Goal: Information Seeking & Learning: Understand process/instructions

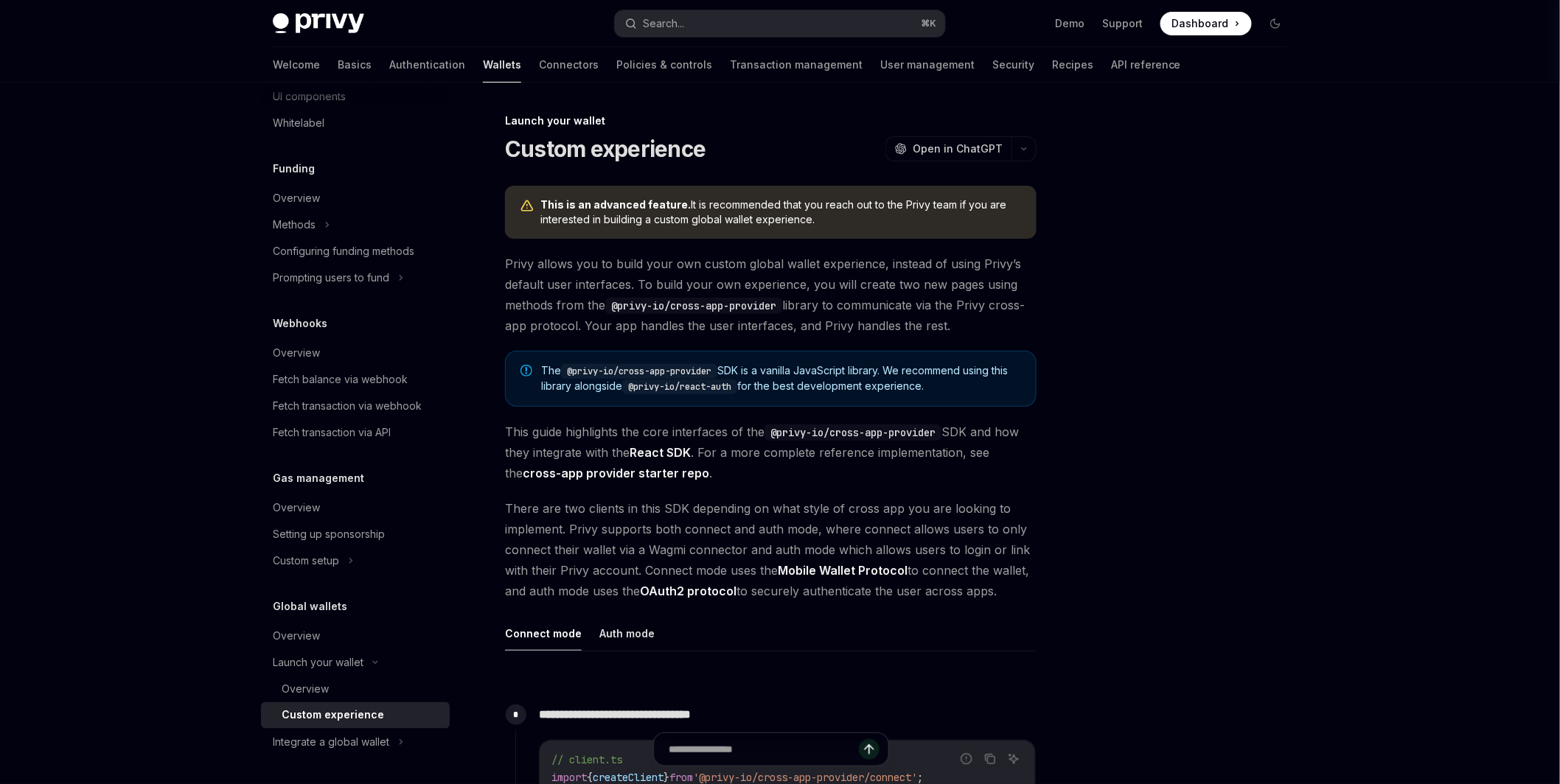
drag, startPoint x: 556, startPoint y: 204, endPoint x: 834, endPoint y: 216, distance: 278.3
click at [834, 216] on span "This is an advanced feature. It is recommended that you reach out to the Privy …" at bounding box center [781, 212] width 481 height 29
drag, startPoint x: 830, startPoint y: 227, endPoint x: 496, endPoint y: 205, distance: 334.7
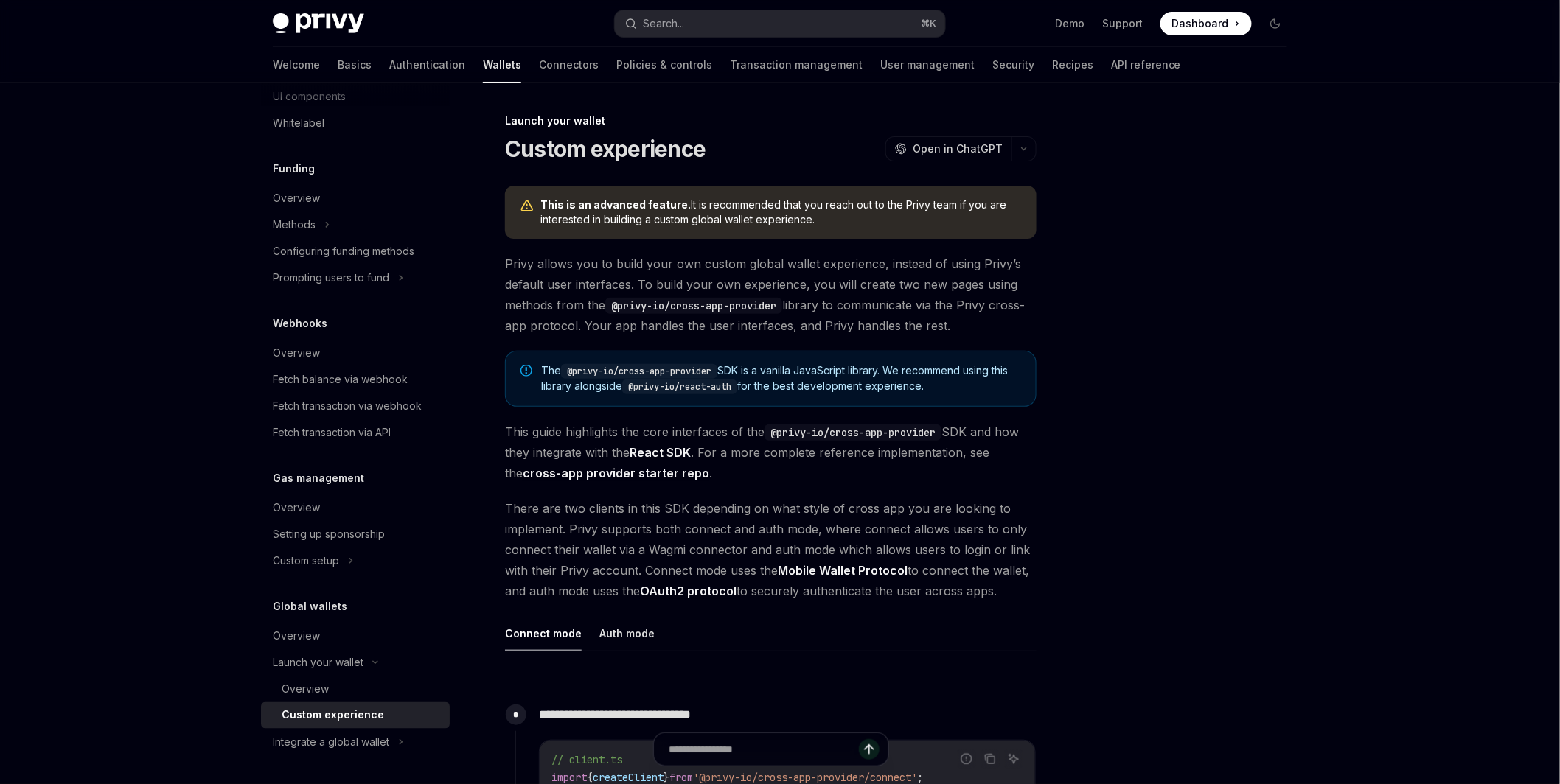
scroll to position [223, 0]
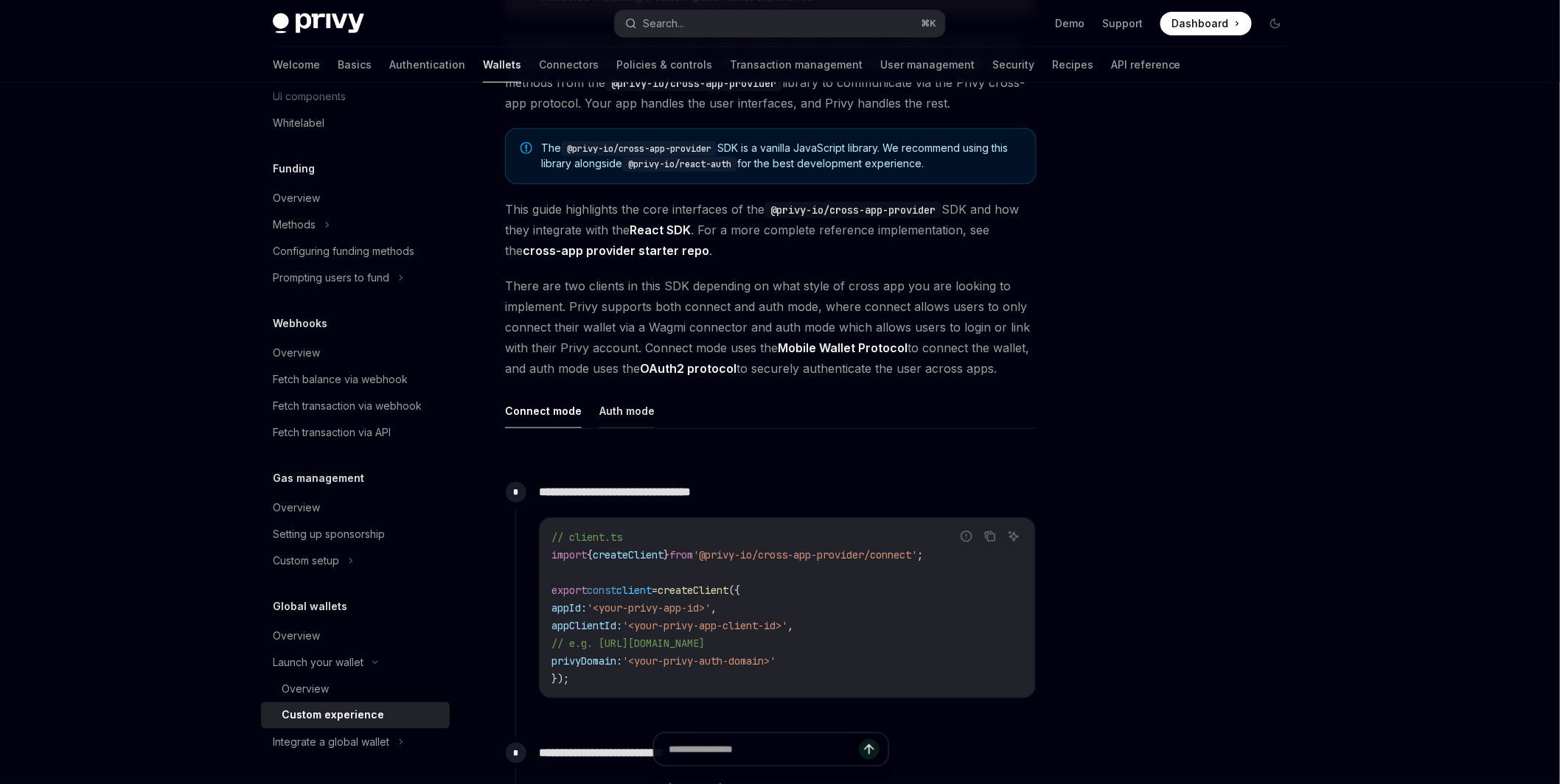
click at [627, 414] on button "Auth mode" at bounding box center [627, 411] width 55 height 35
click at [526, 411] on button "Connect mode" at bounding box center [543, 411] width 77 height 35
click at [603, 410] on button "Auth mode" at bounding box center [627, 411] width 55 height 35
click at [537, 410] on button "Connect mode" at bounding box center [543, 411] width 77 height 35
click at [607, 413] on button "Auth mode" at bounding box center [627, 411] width 55 height 35
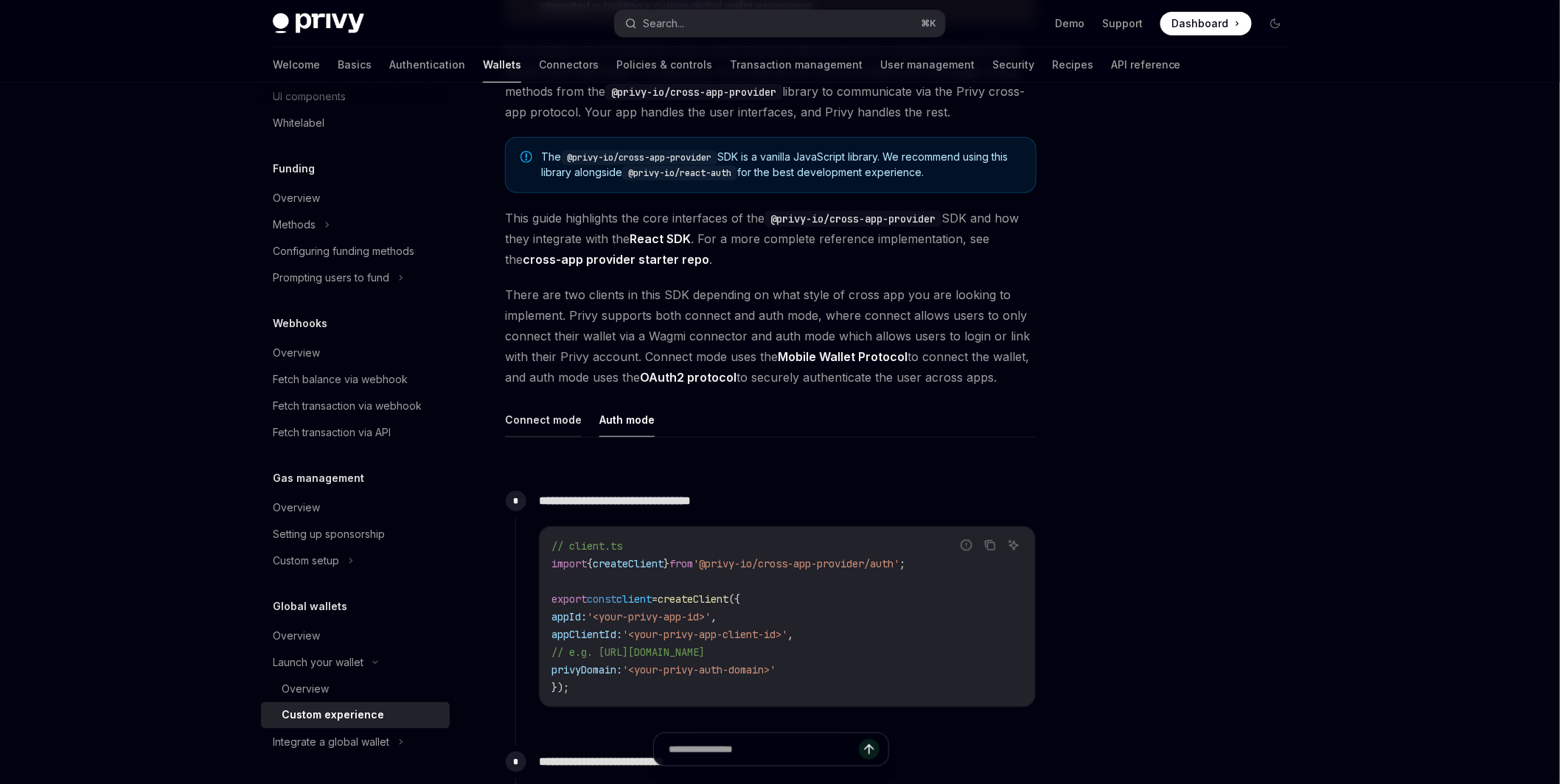
click at [536, 420] on button "Connect mode" at bounding box center [543, 420] width 77 height 35
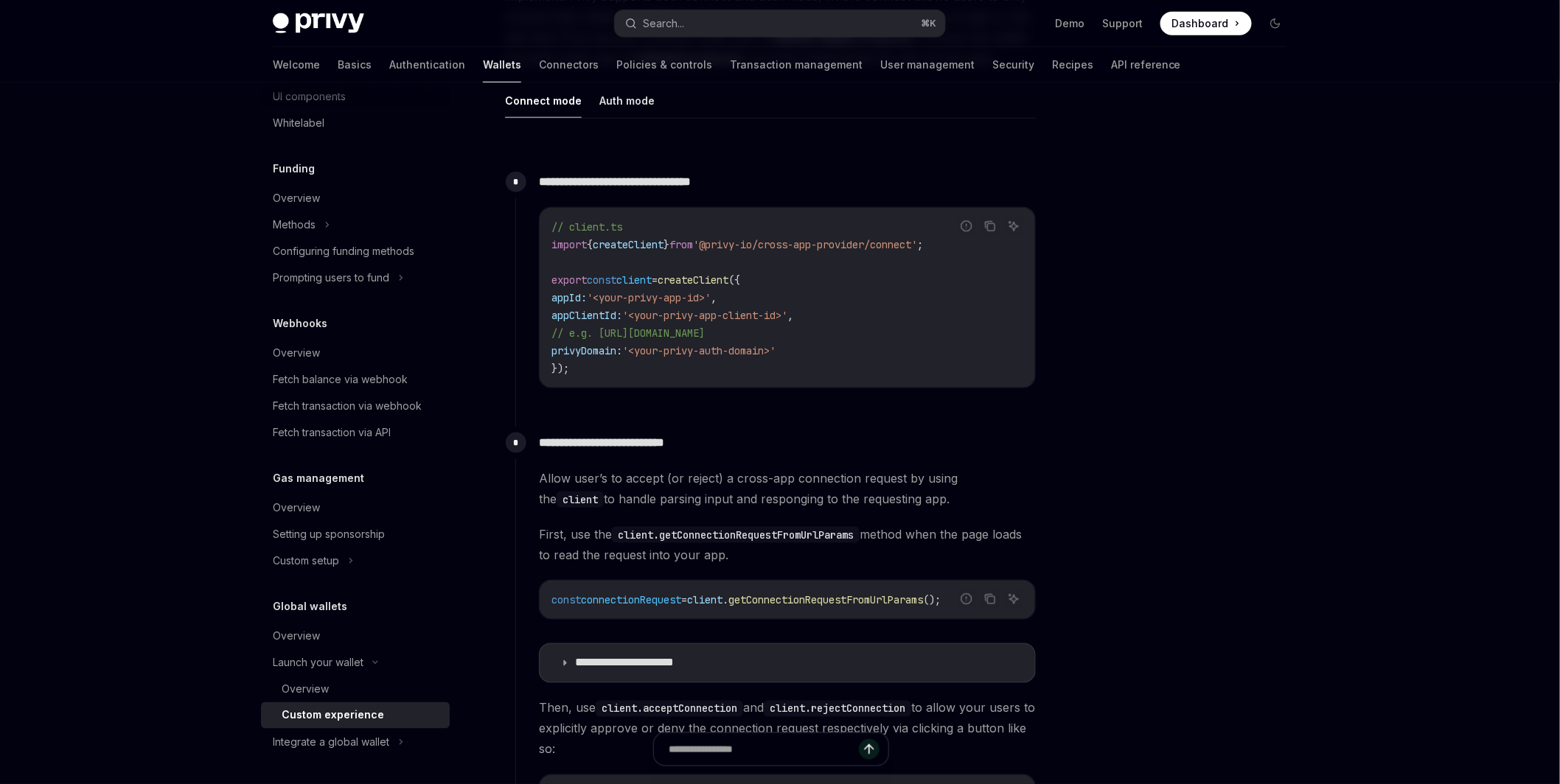
scroll to position [523, 0]
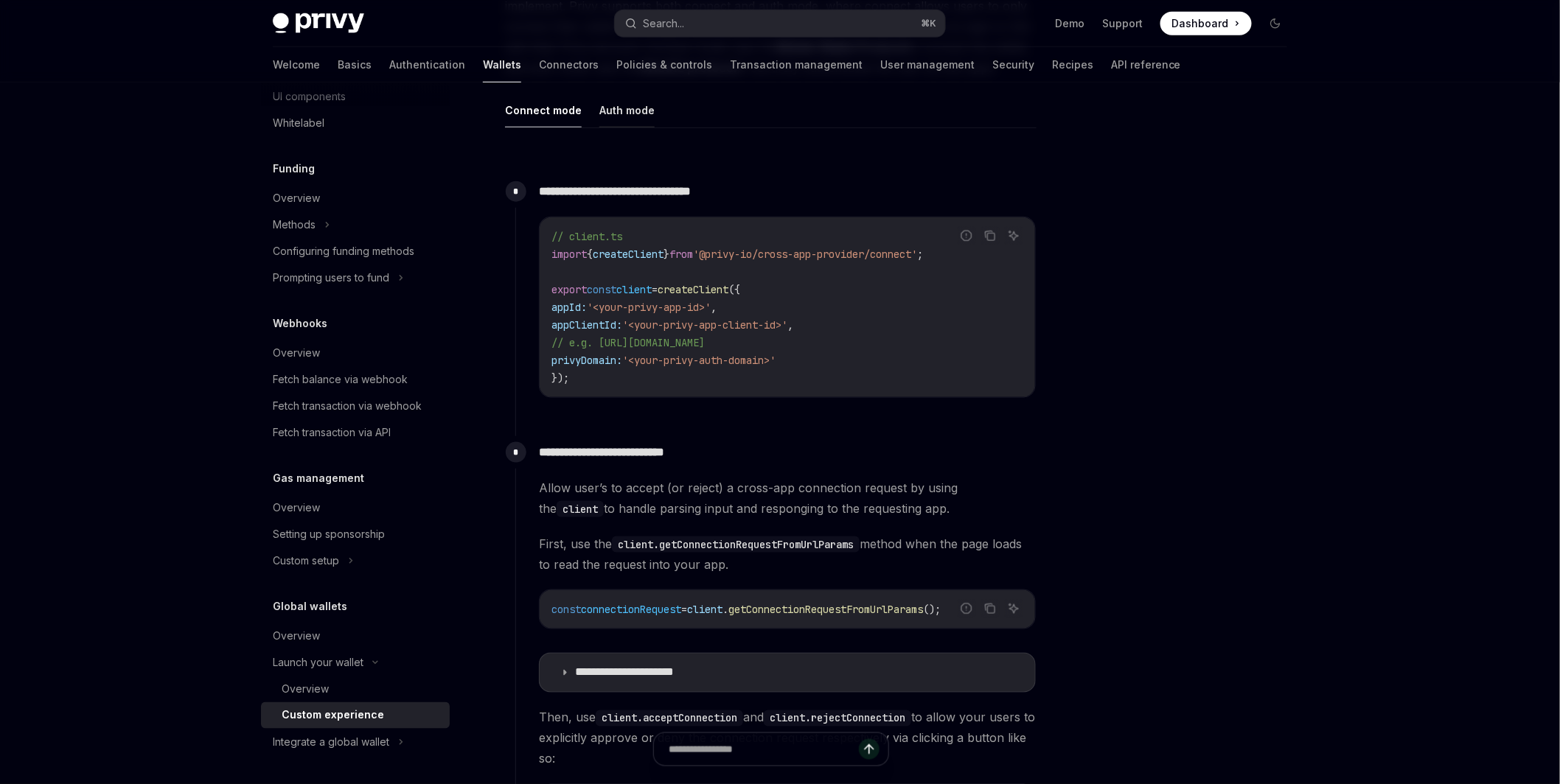
click at [623, 122] on button "Auth mode" at bounding box center [627, 111] width 55 height 35
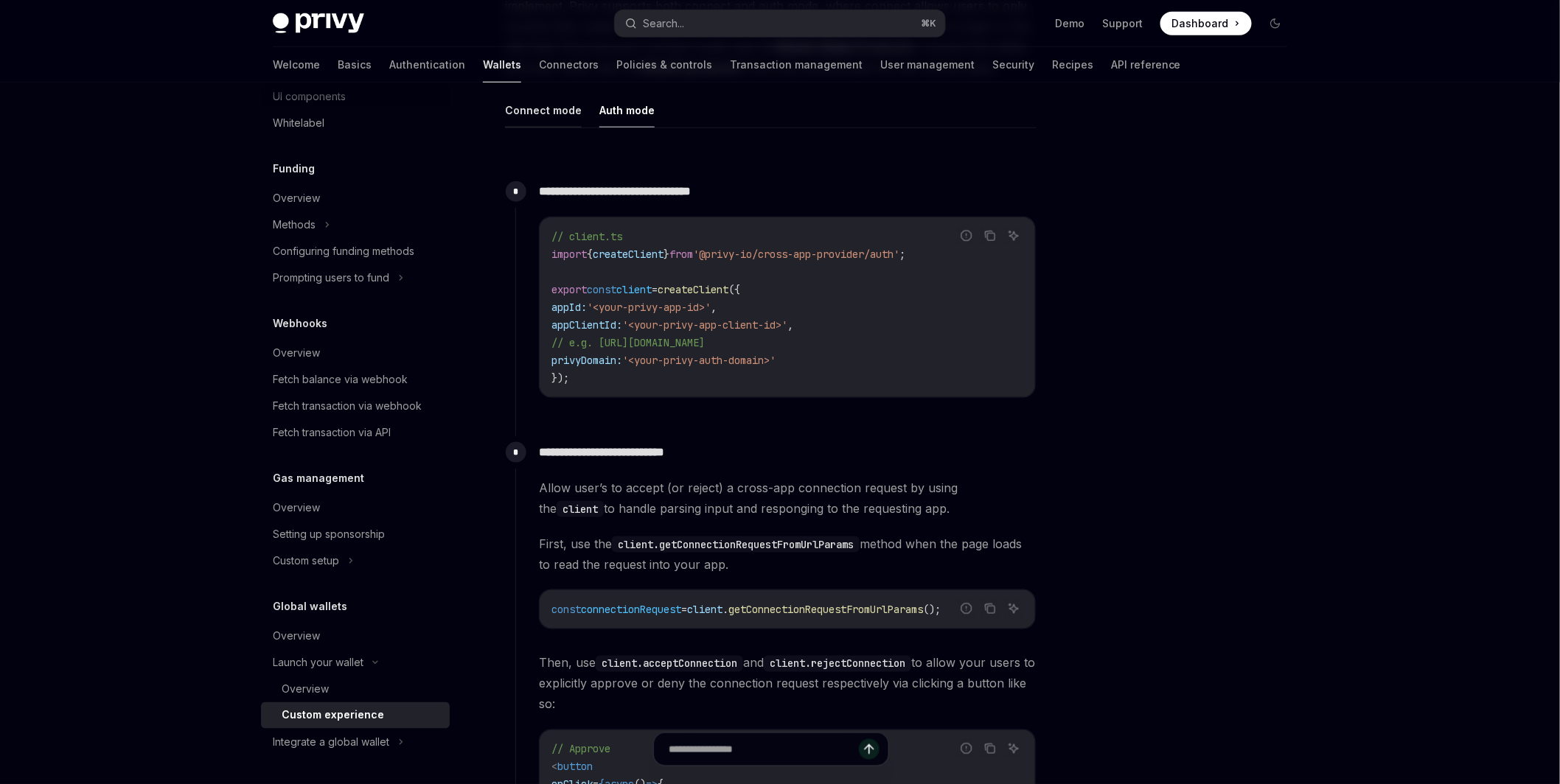
click at [551, 111] on button "Connect mode" at bounding box center [543, 111] width 77 height 35
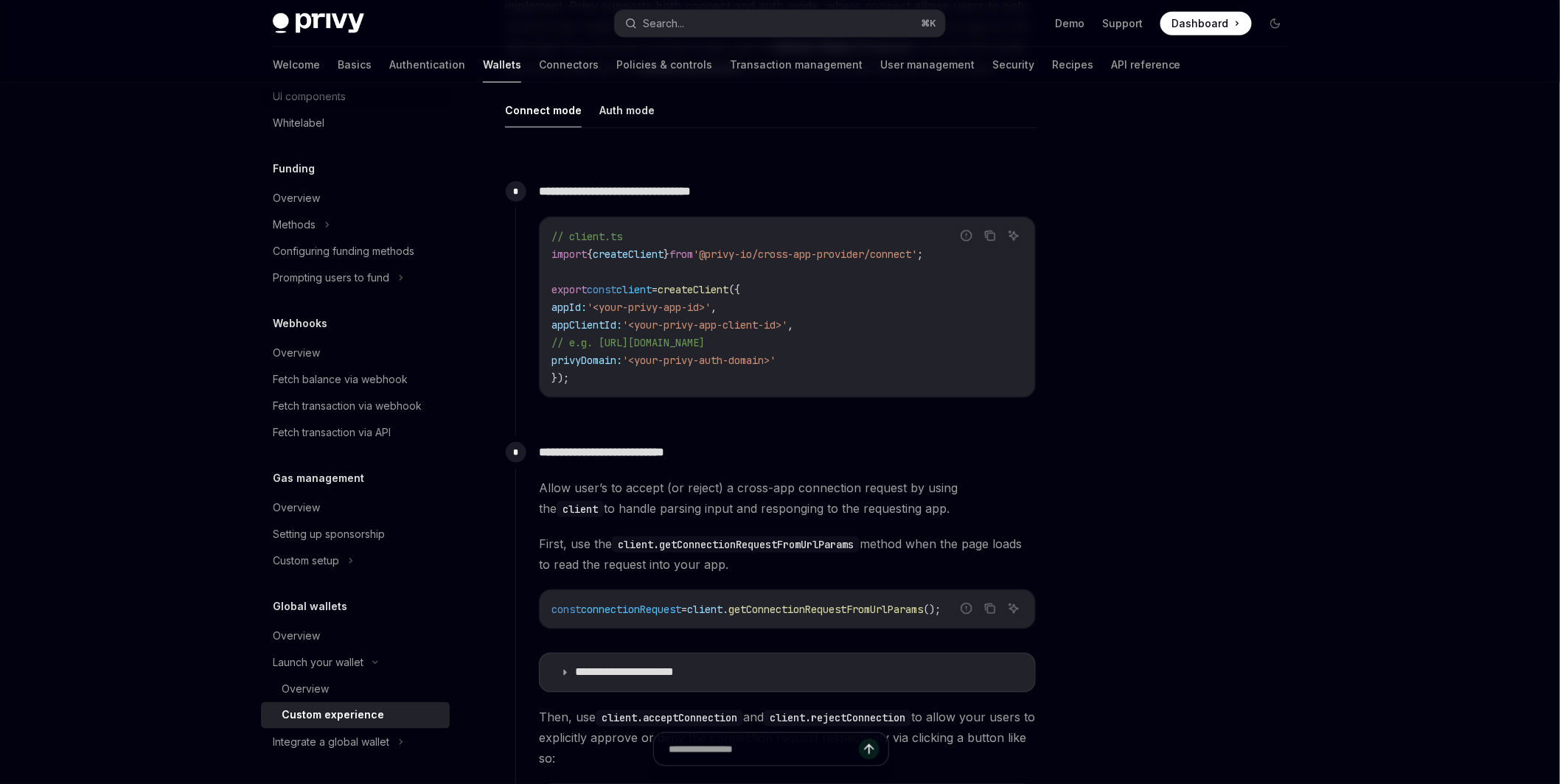
click at [591, 117] on ul "Connect mode Auth mode" at bounding box center [770, 111] width 531 height 35
click at [616, 123] on button "Auth mode" at bounding box center [627, 111] width 55 height 35
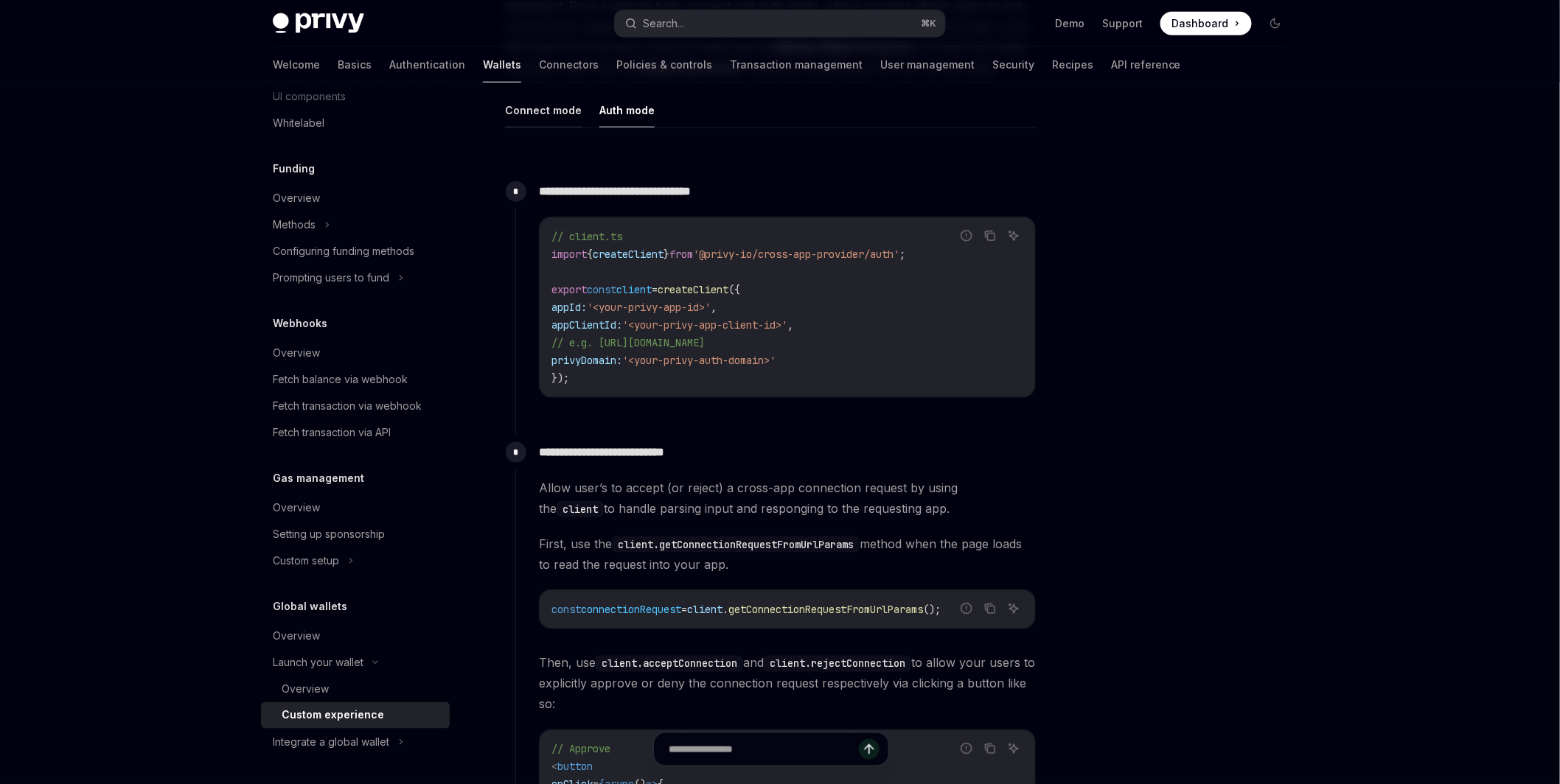
click at [544, 119] on button "Connect mode" at bounding box center [543, 111] width 77 height 35
type textarea "*"
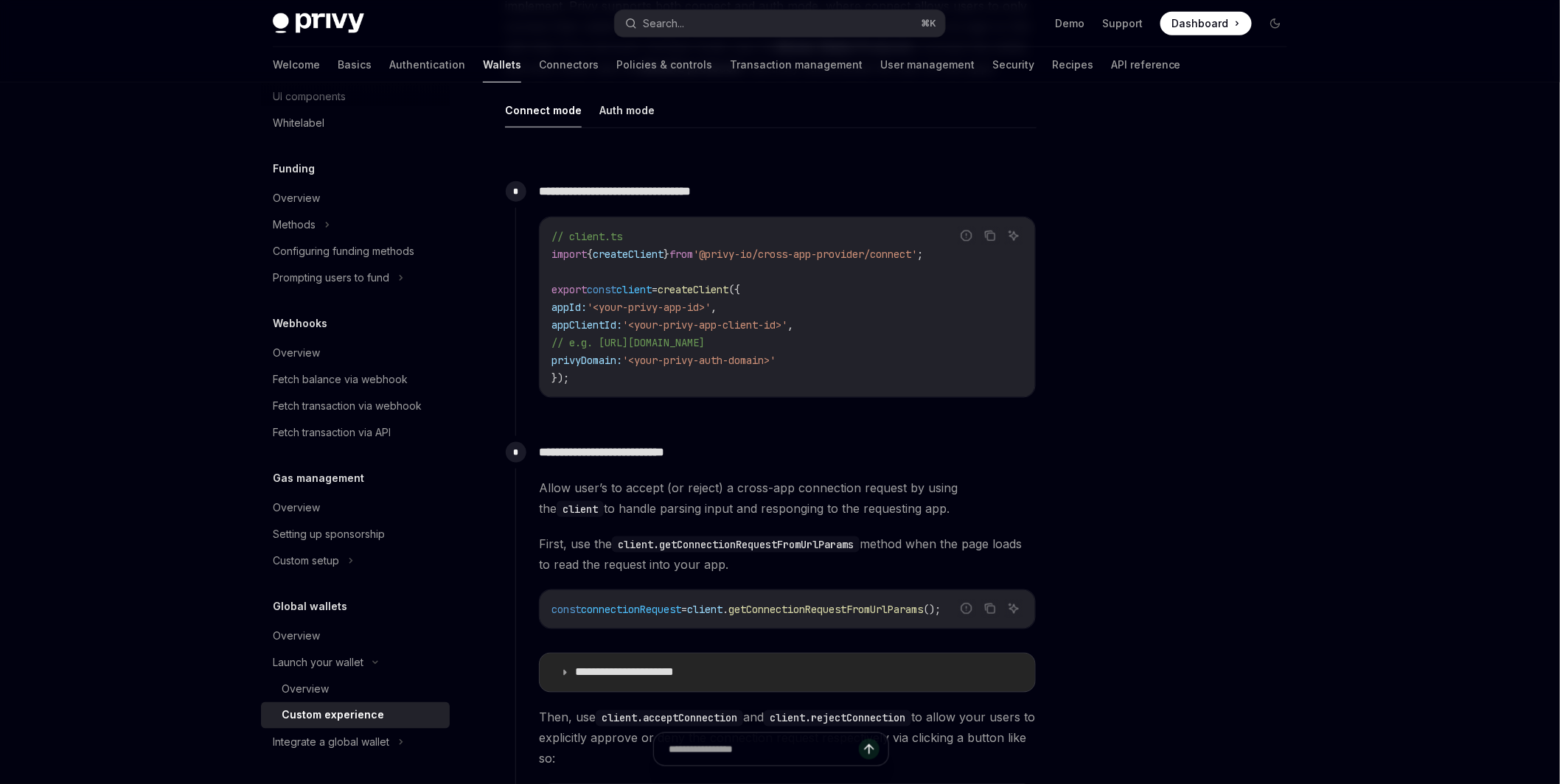
click at [637, 676] on p "**********" at bounding box center [642, 673] width 134 height 15
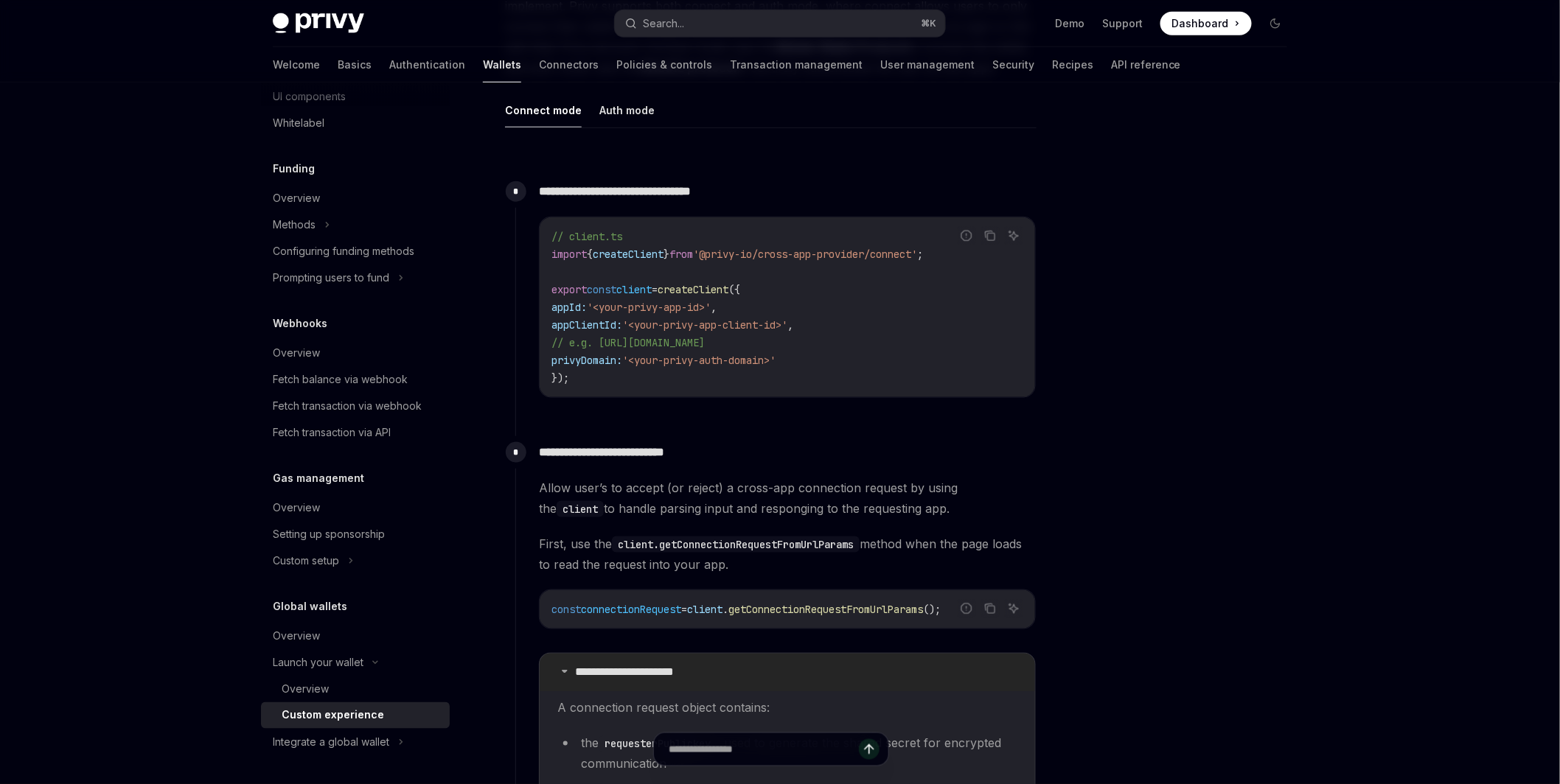
scroll to position [821, 0]
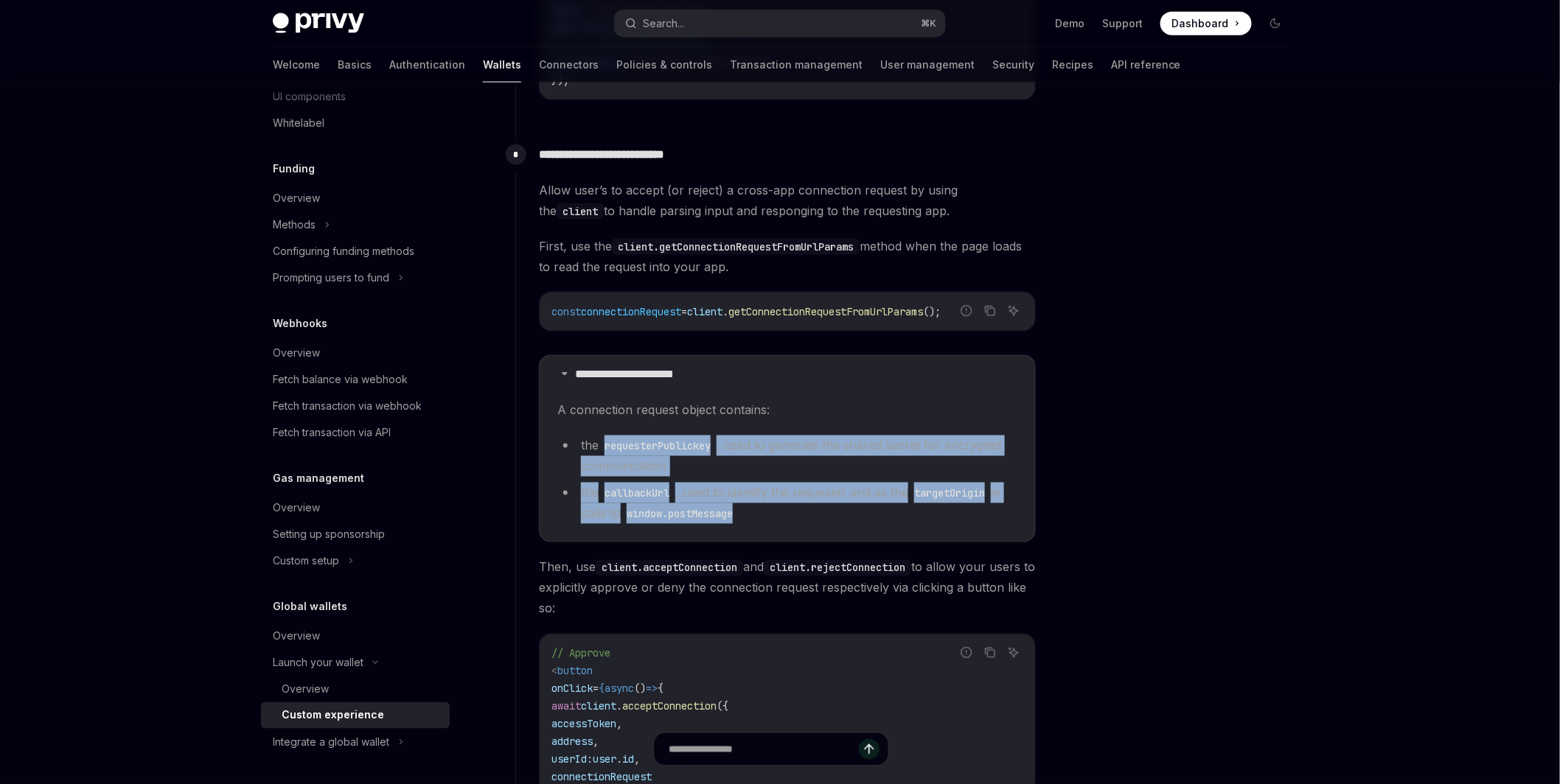
drag, startPoint x: 601, startPoint y: 444, endPoint x: 896, endPoint y: 514, distance: 303.2
click at [896, 514] on ul "the requesterPublickey , used to generate the shared secret for encrypted commu…" at bounding box center [787, 479] width 460 height 88
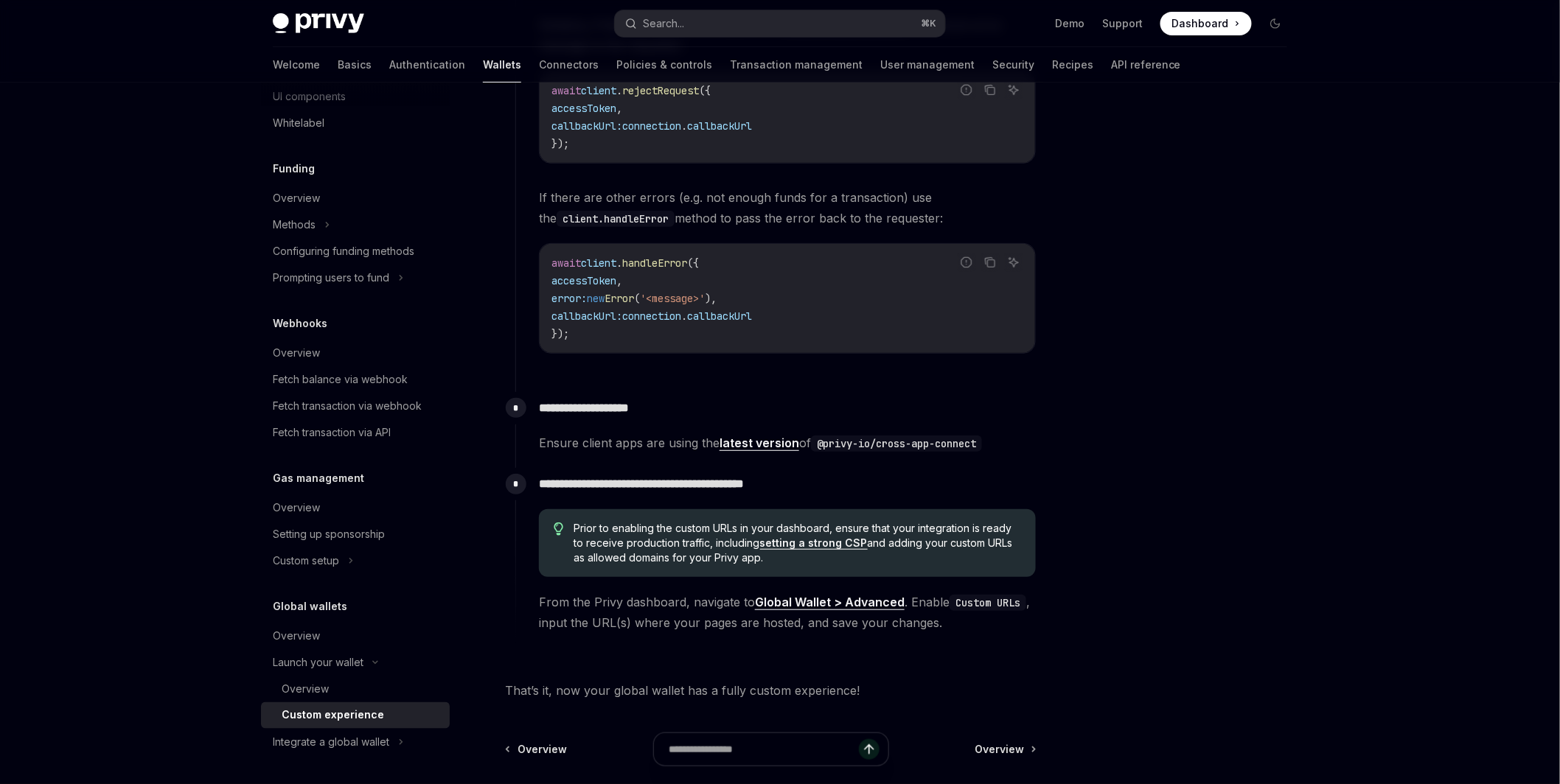
scroll to position [2573, 0]
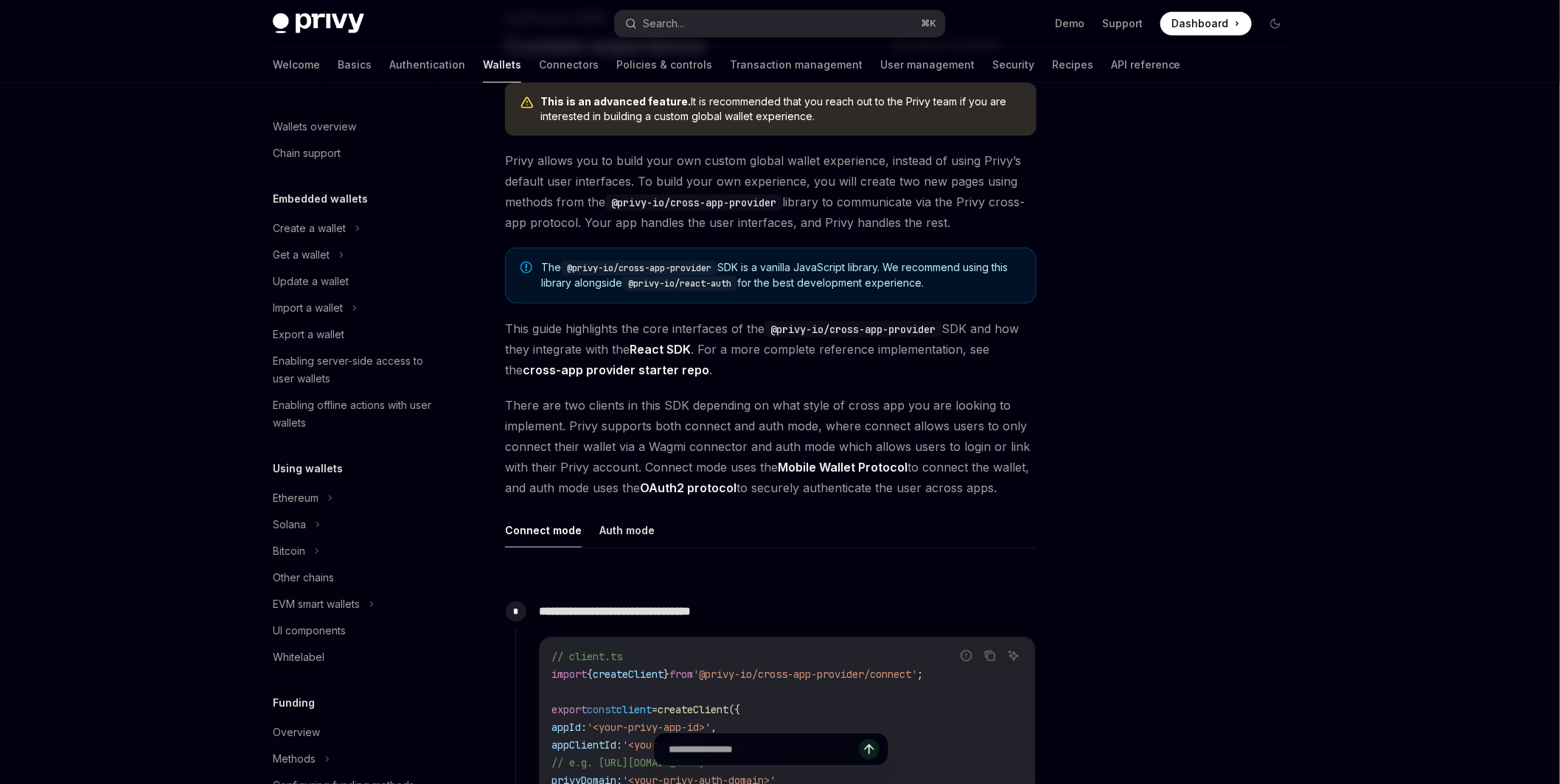
scroll to position [534, 0]
